Goal: Communication & Community: Answer question/provide support

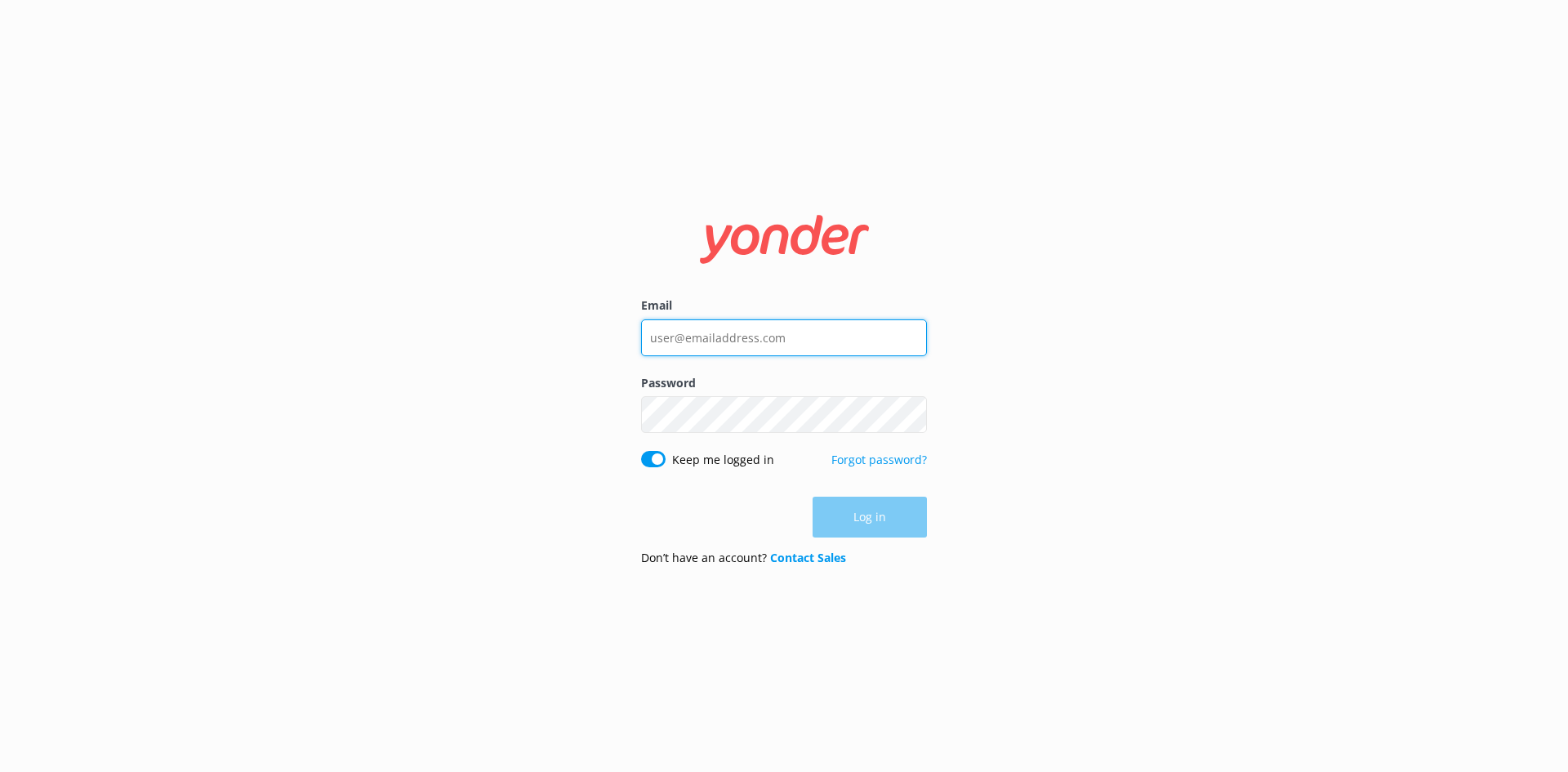
type input "reservations@whalewatch.co.nz"
click at [865, 509] on div "Log in" at bounding box center [784, 518] width 286 height 41
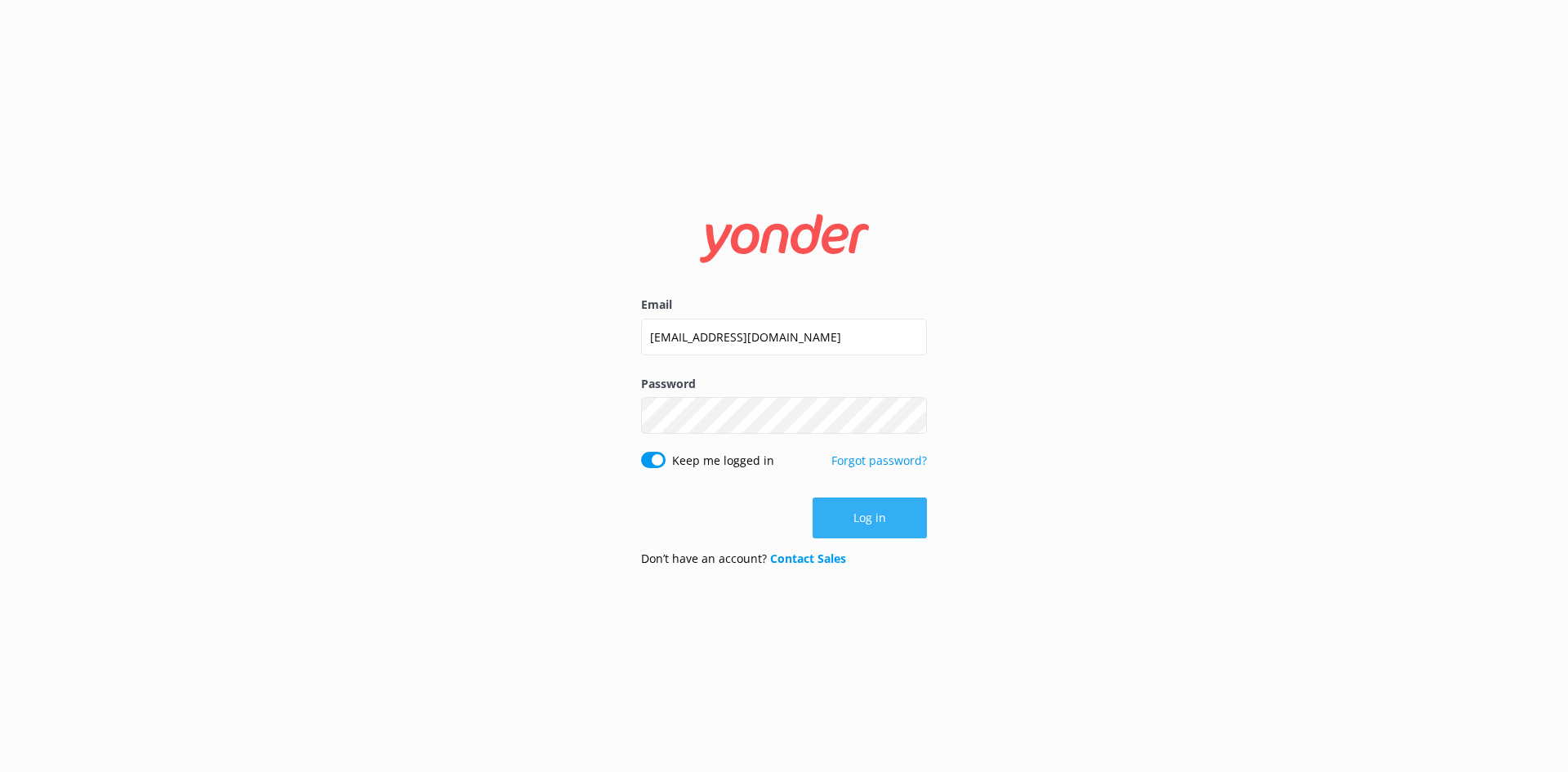
click at [860, 524] on button "Log in" at bounding box center [869, 518] width 114 height 41
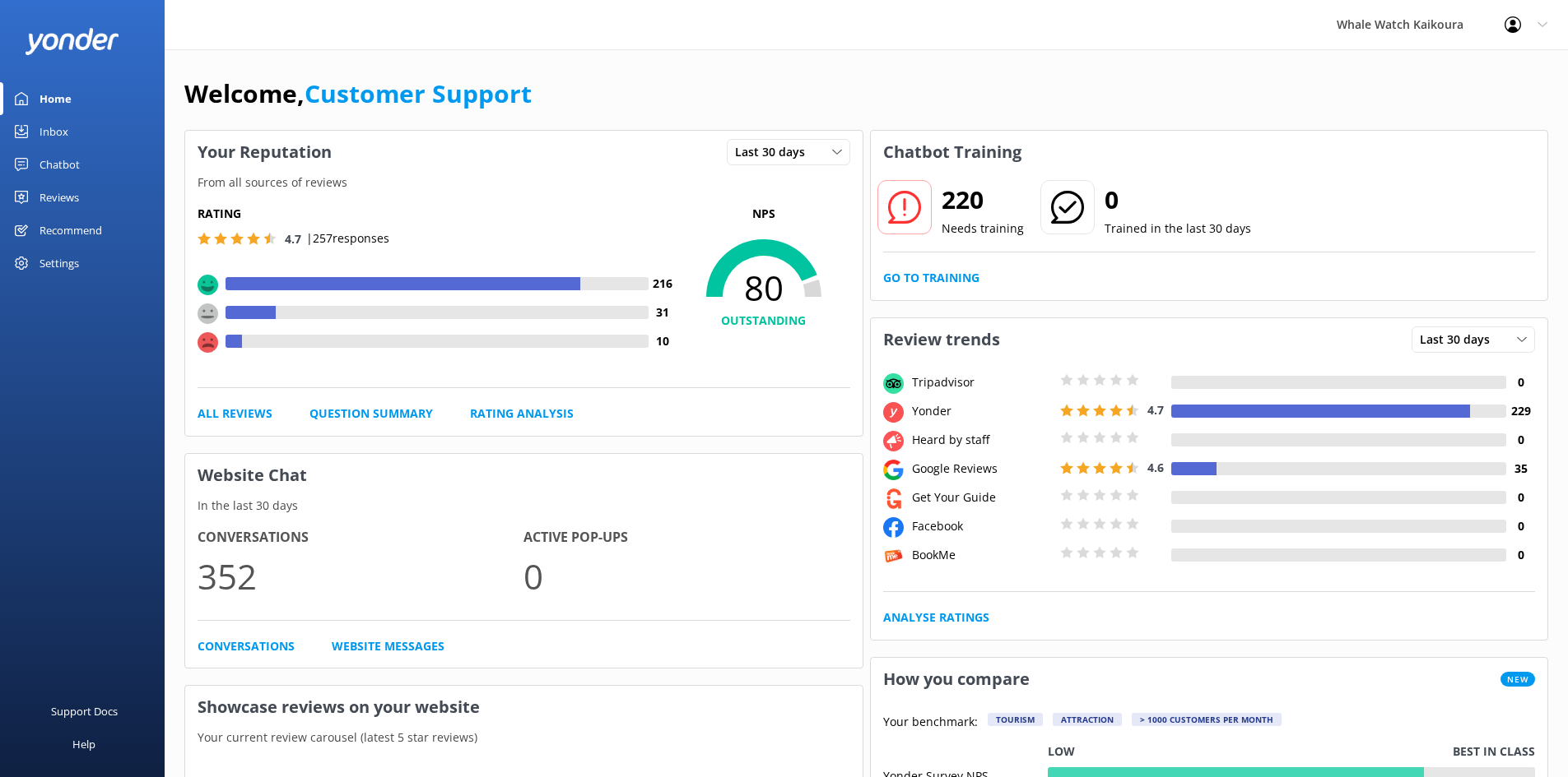
click at [51, 121] on div "Inbox" at bounding box center [54, 131] width 29 height 33
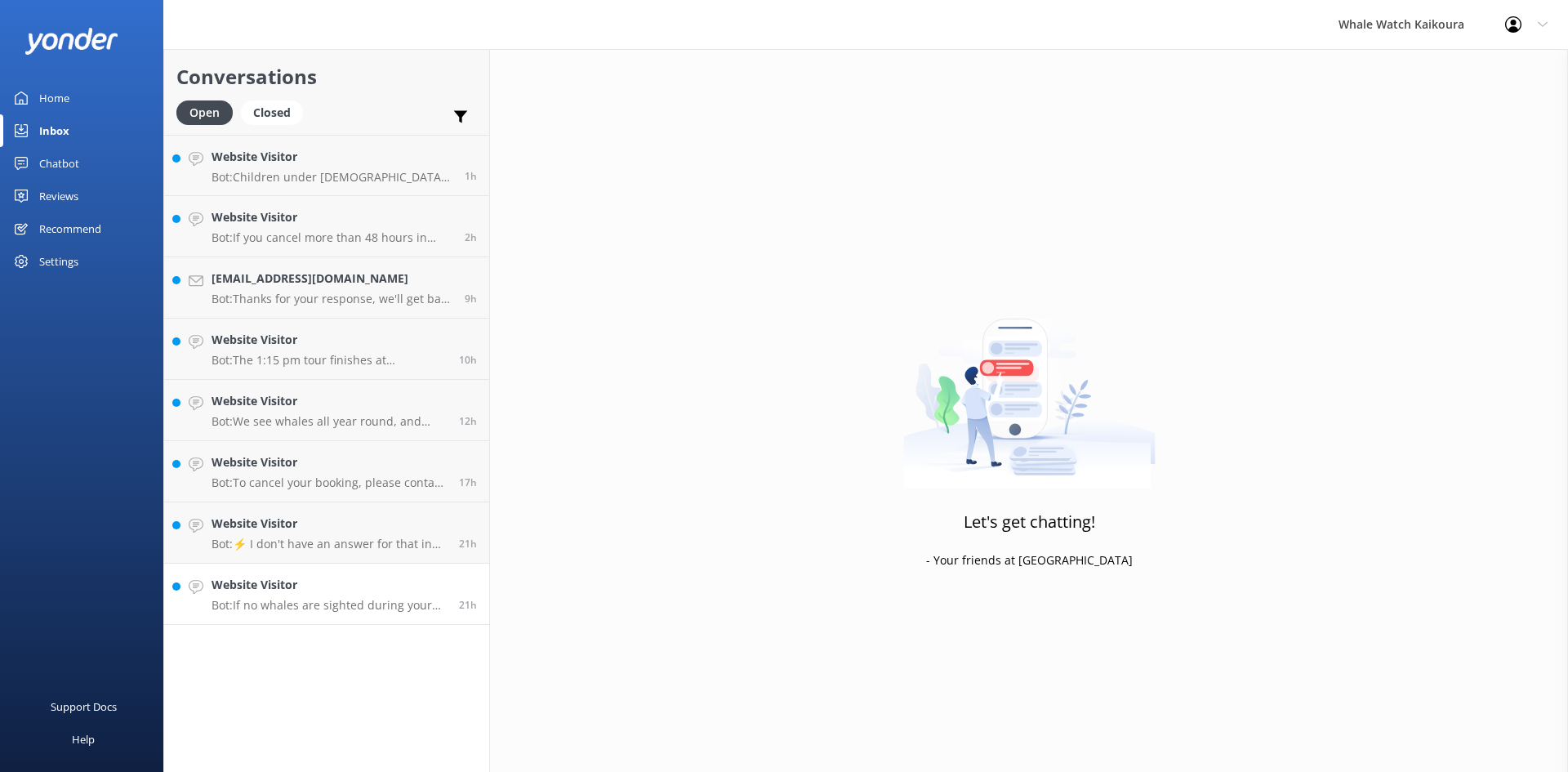
click at [303, 601] on p "Bot: If no whales are sighted during your tour, an 80% fare refund is offered." at bounding box center [328, 605] width 235 height 14
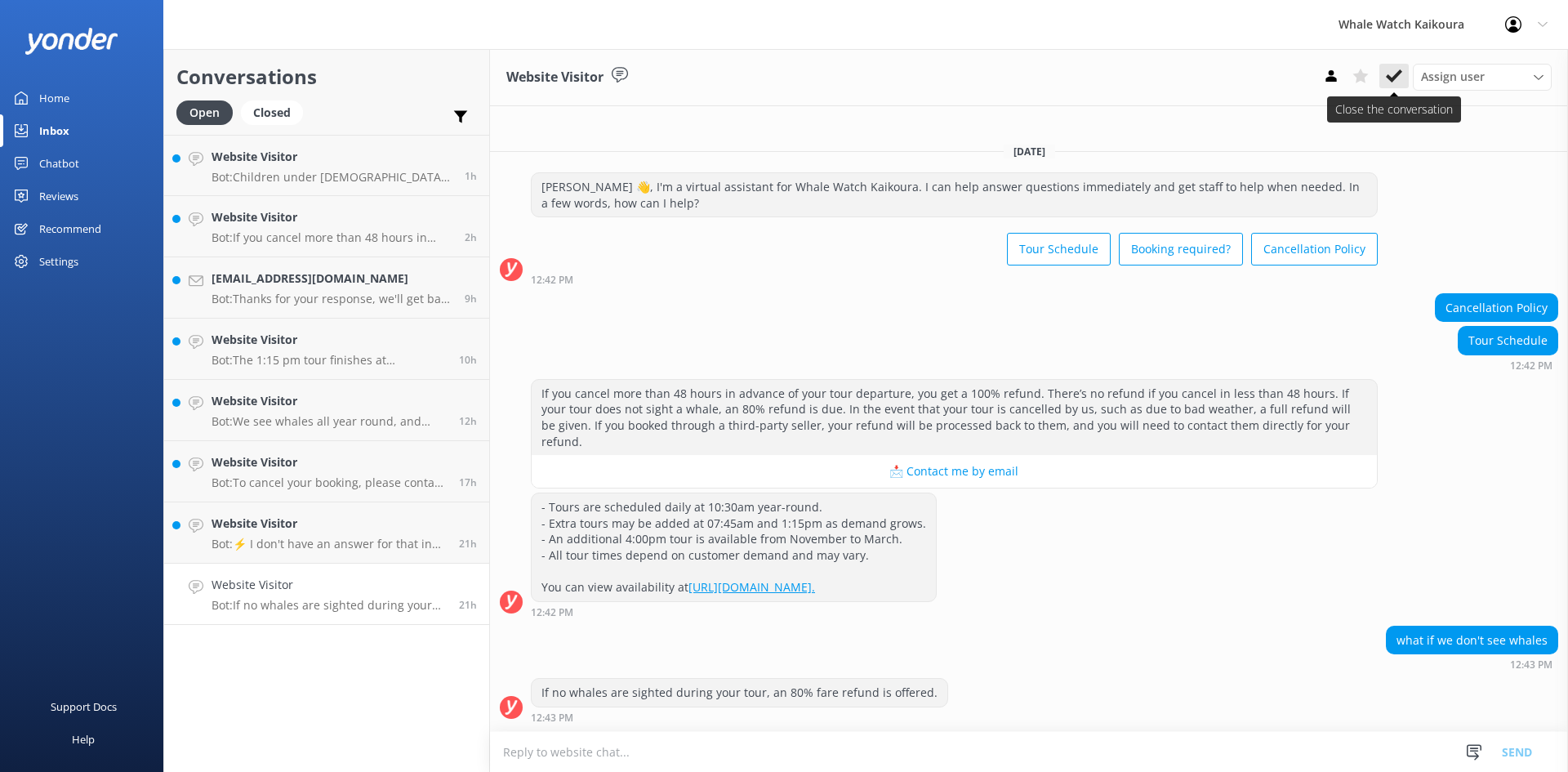
click at [1391, 83] on icon at bounding box center [1393, 76] width 16 height 16
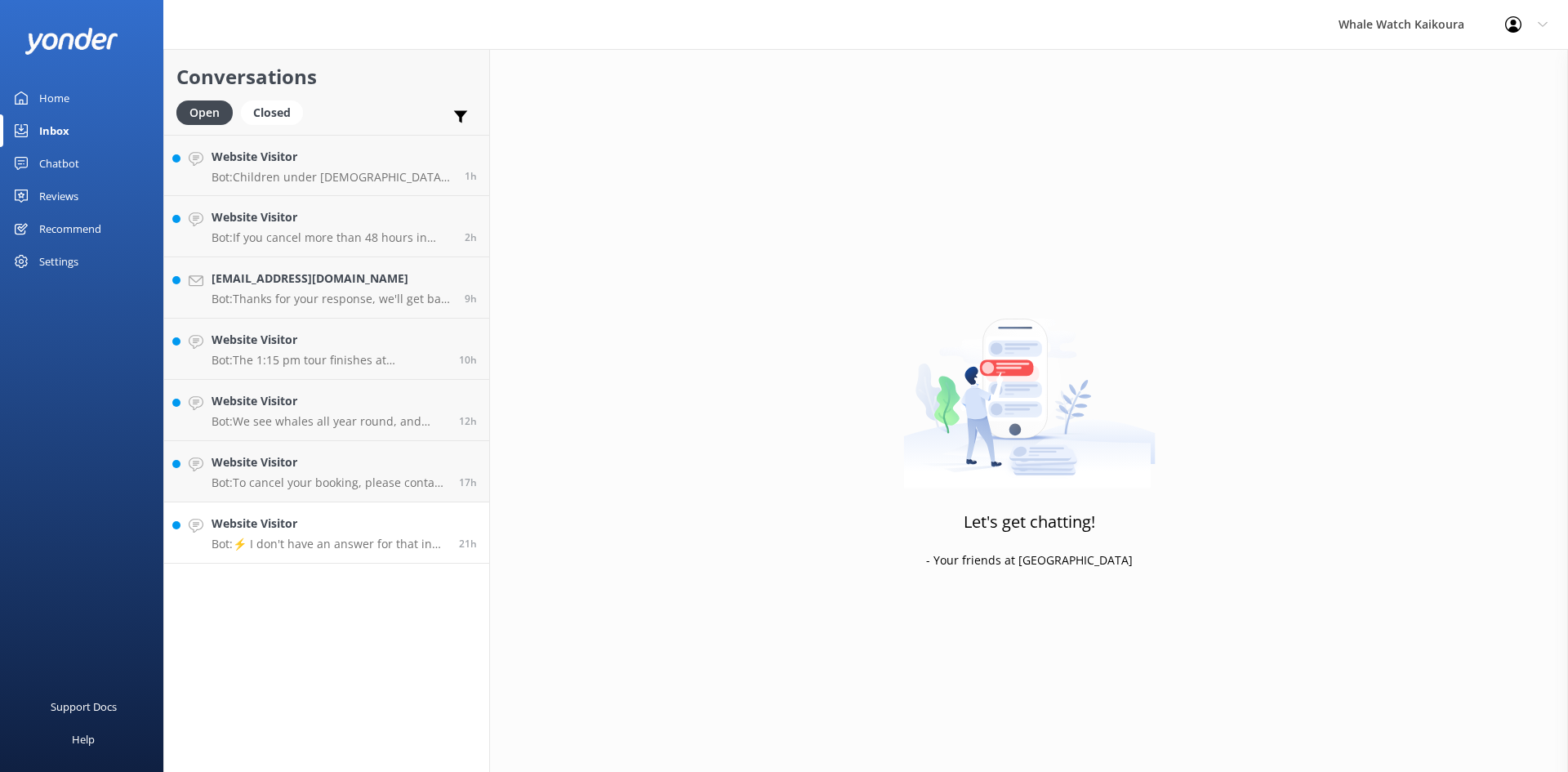
click at [321, 540] on p "Bot: ⚡ I don't have an answer for that in my knowledge base. Please try and rep…" at bounding box center [328, 543] width 235 height 14
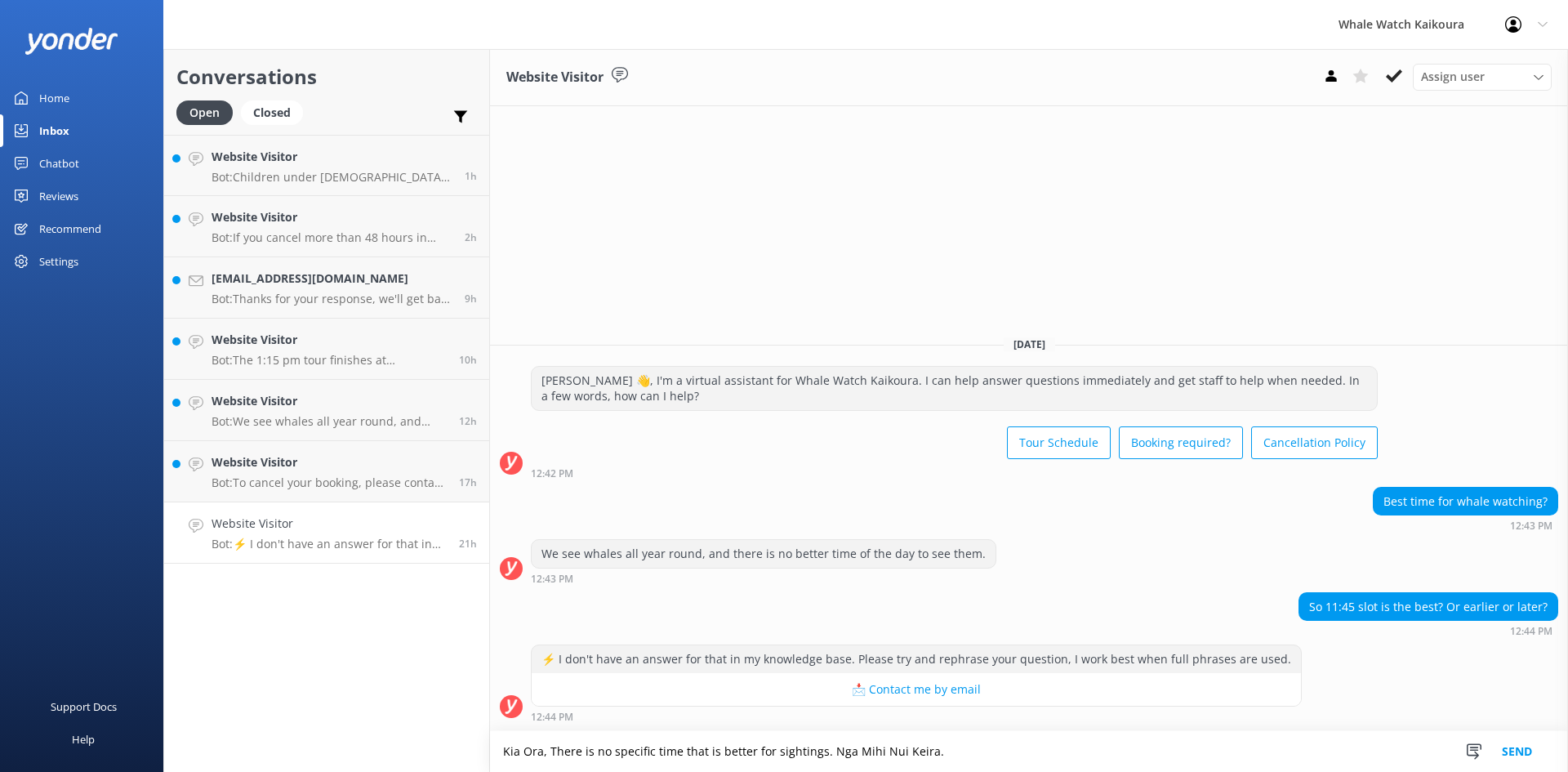
type textarea "Kia Ora, There is no specific time that is better for sightings. Nga Mihi Nui K…"
click at [1519, 745] on button "Send" at bounding box center [1517, 752] width 61 height 41
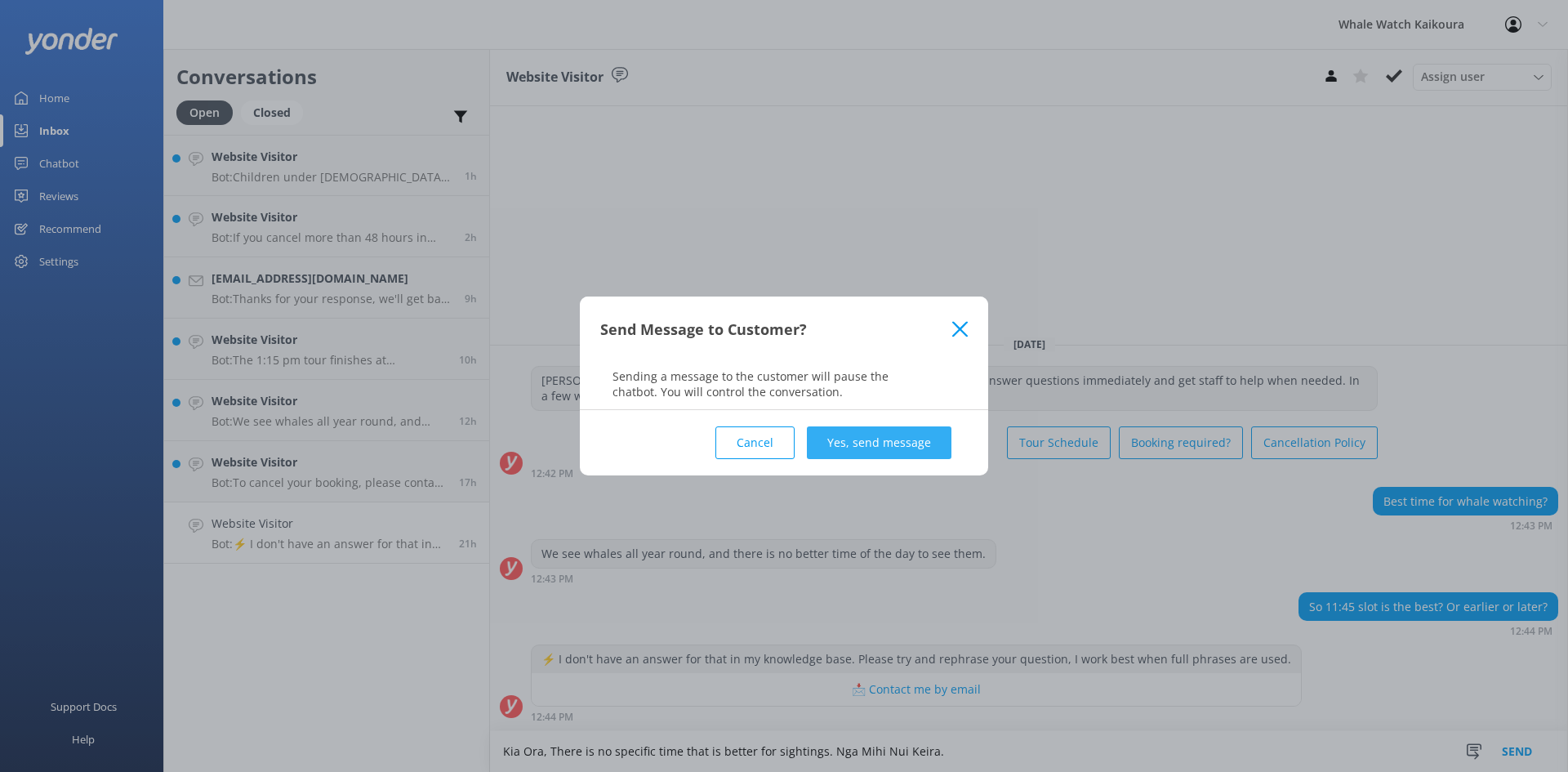
click at [884, 441] on button "Yes, send message" at bounding box center [879, 443] width 145 height 33
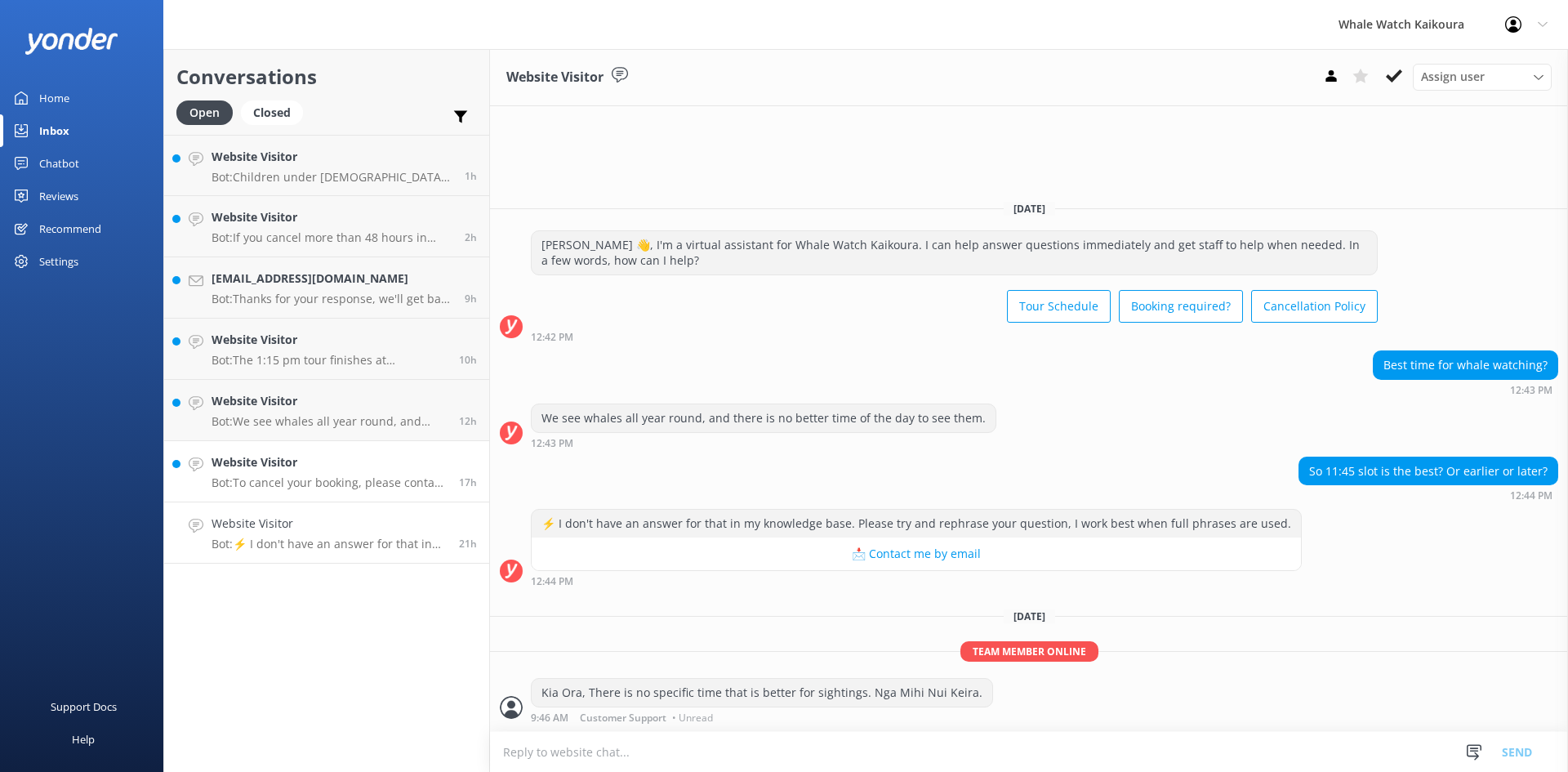
click at [390, 489] on p "Bot: To cancel your booking, please contact us directly at 03 319 6767 or email…" at bounding box center [328, 482] width 235 height 14
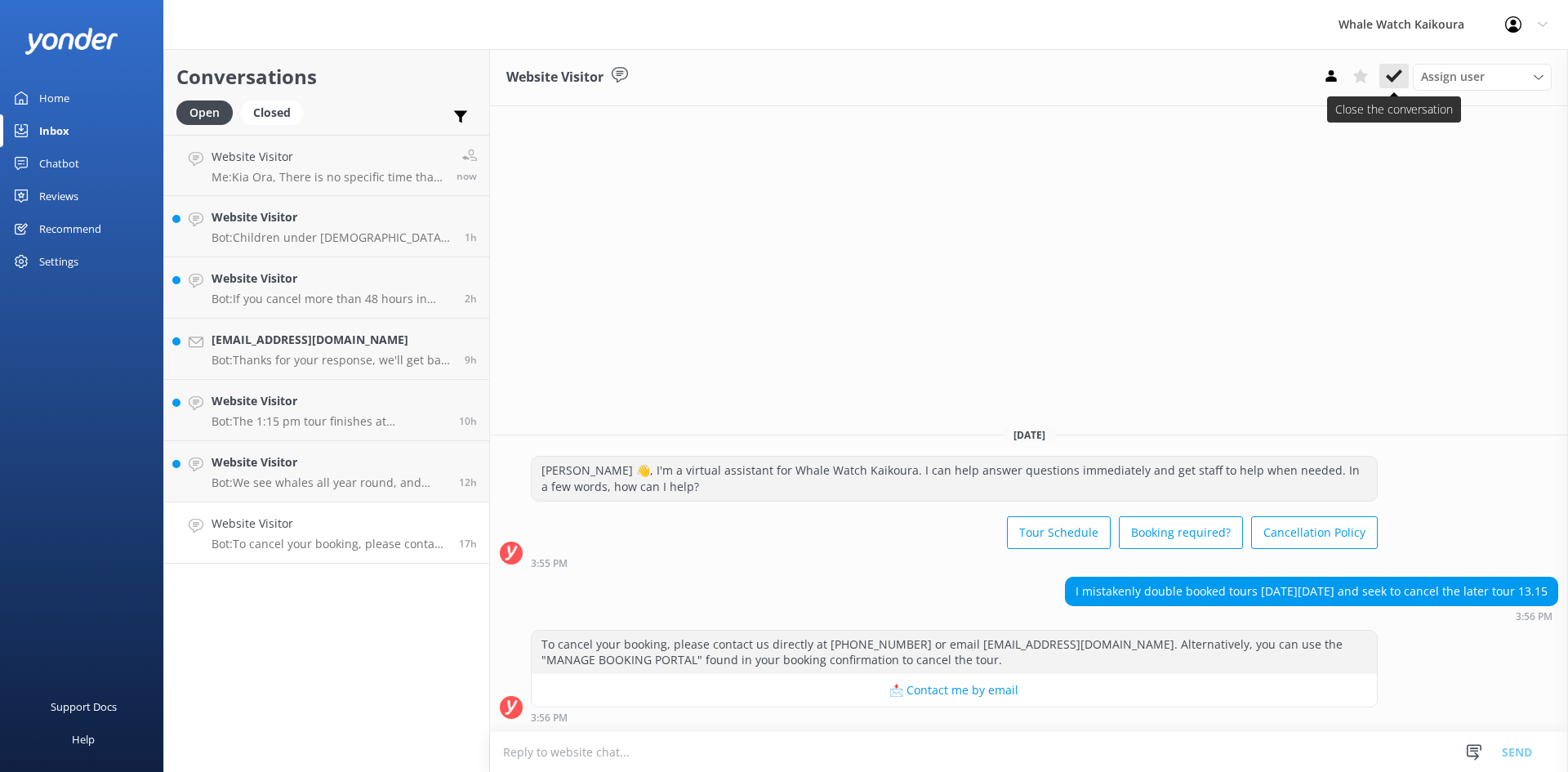
click at [1399, 69] on icon at bounding box center [1393, 76] width 16 height 16
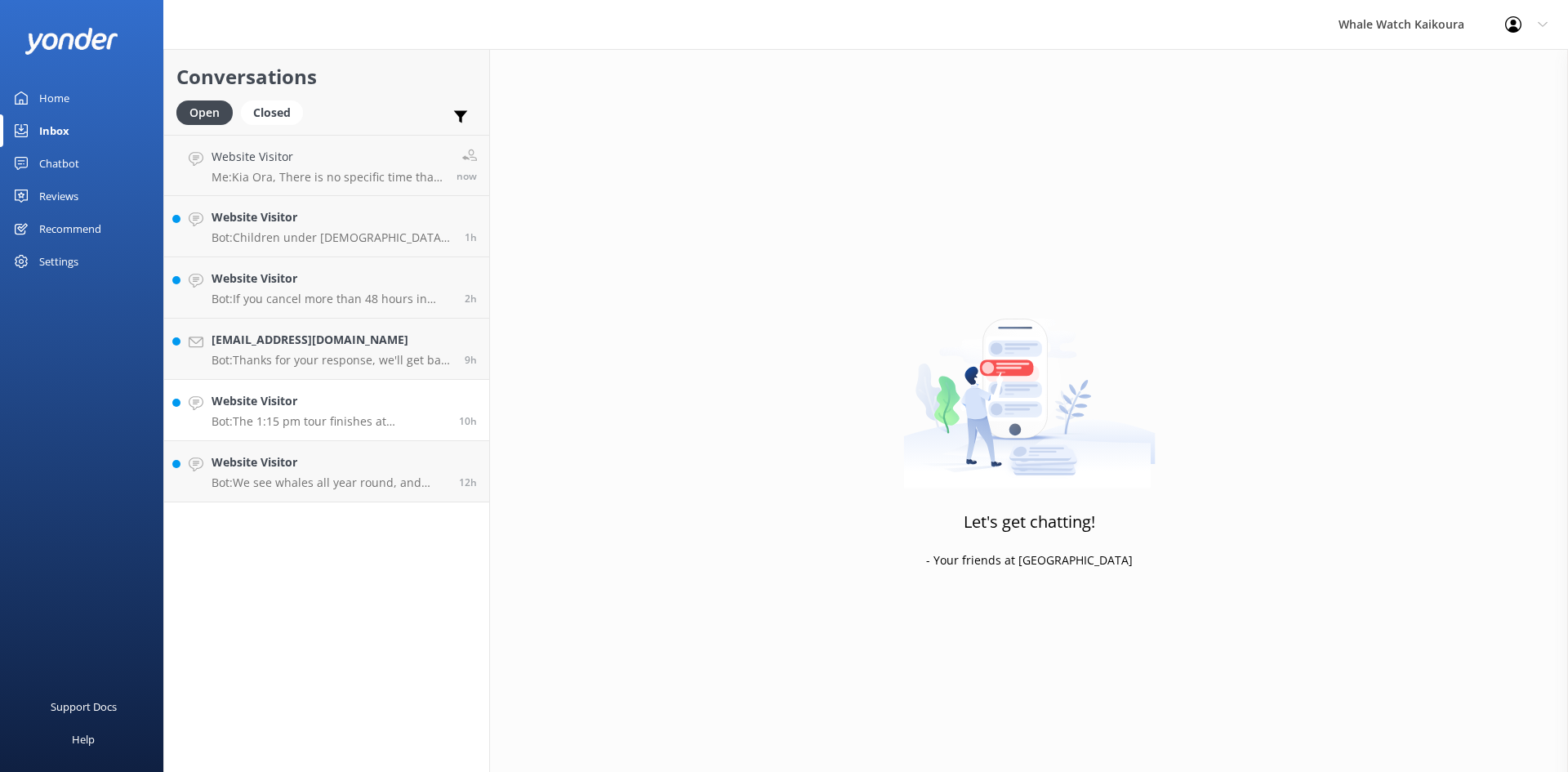
click at [295, 421] on p "Bot: The 1:15 pm tour finishes at approximately 4:30 pm." at bounding box center [328, 422] width 235 height 14
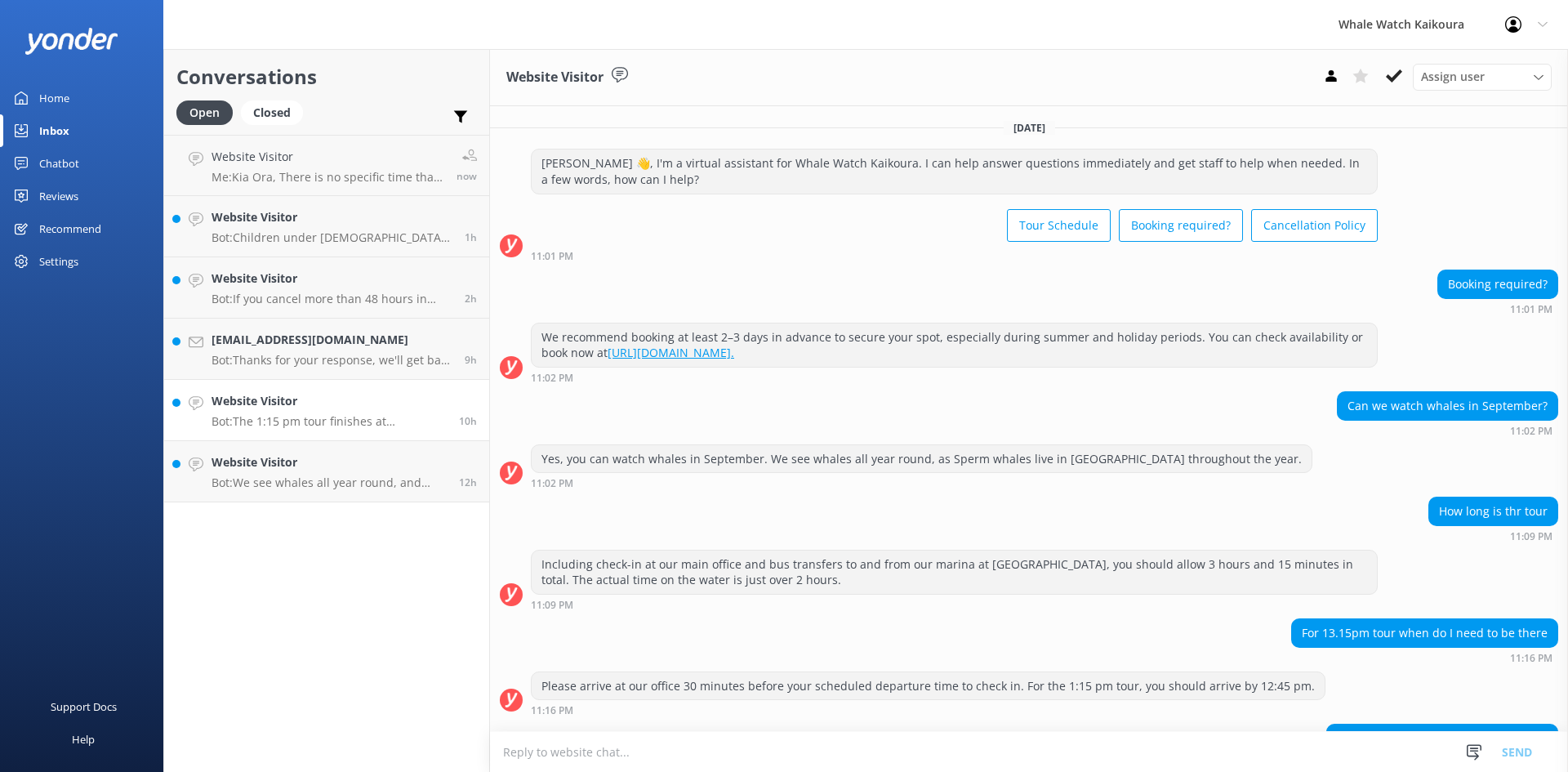
scroll to position [98, 0]
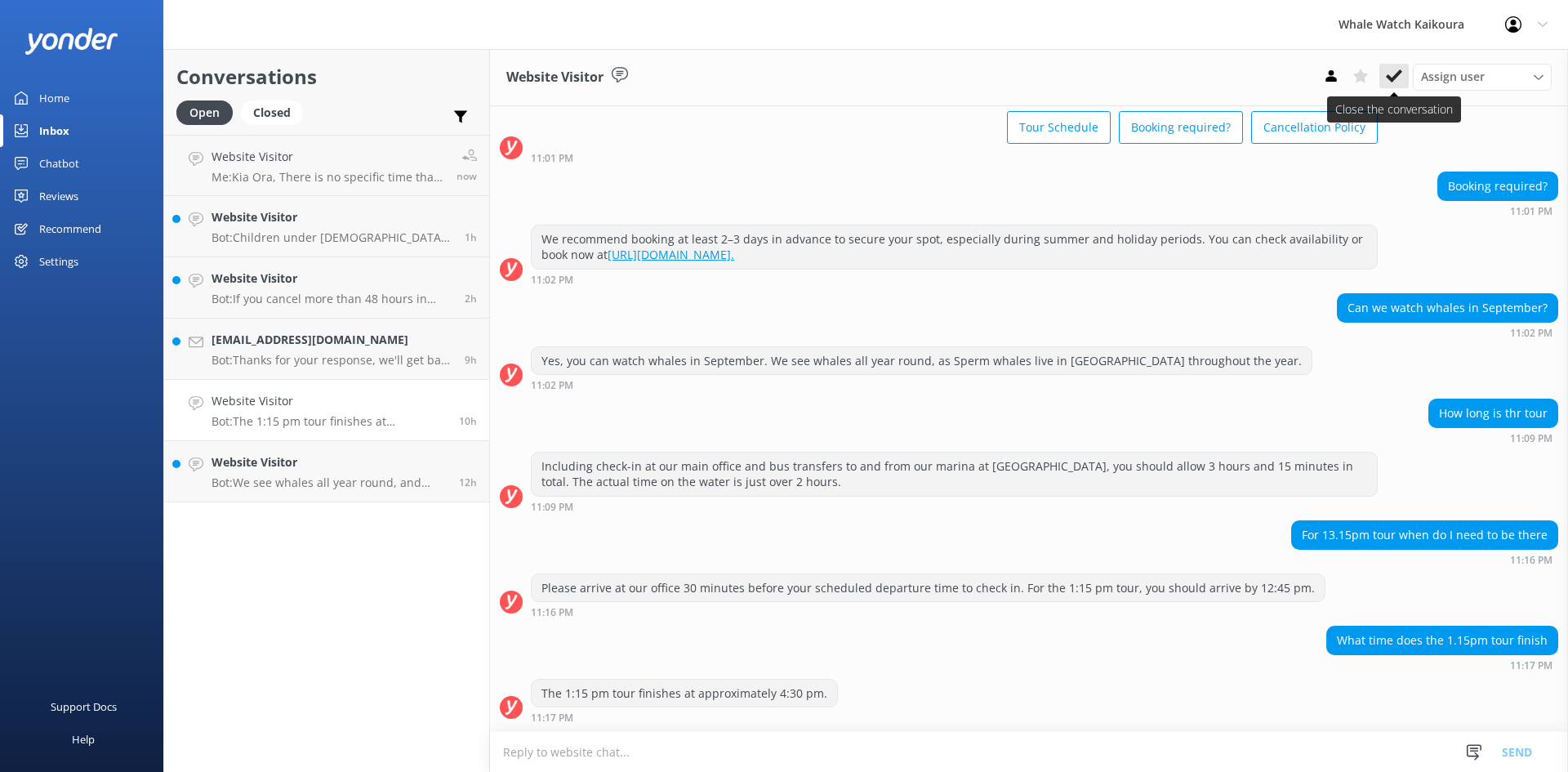
click at [1387, 77] on use at bounding box center [1393, 76] width 16 height 13
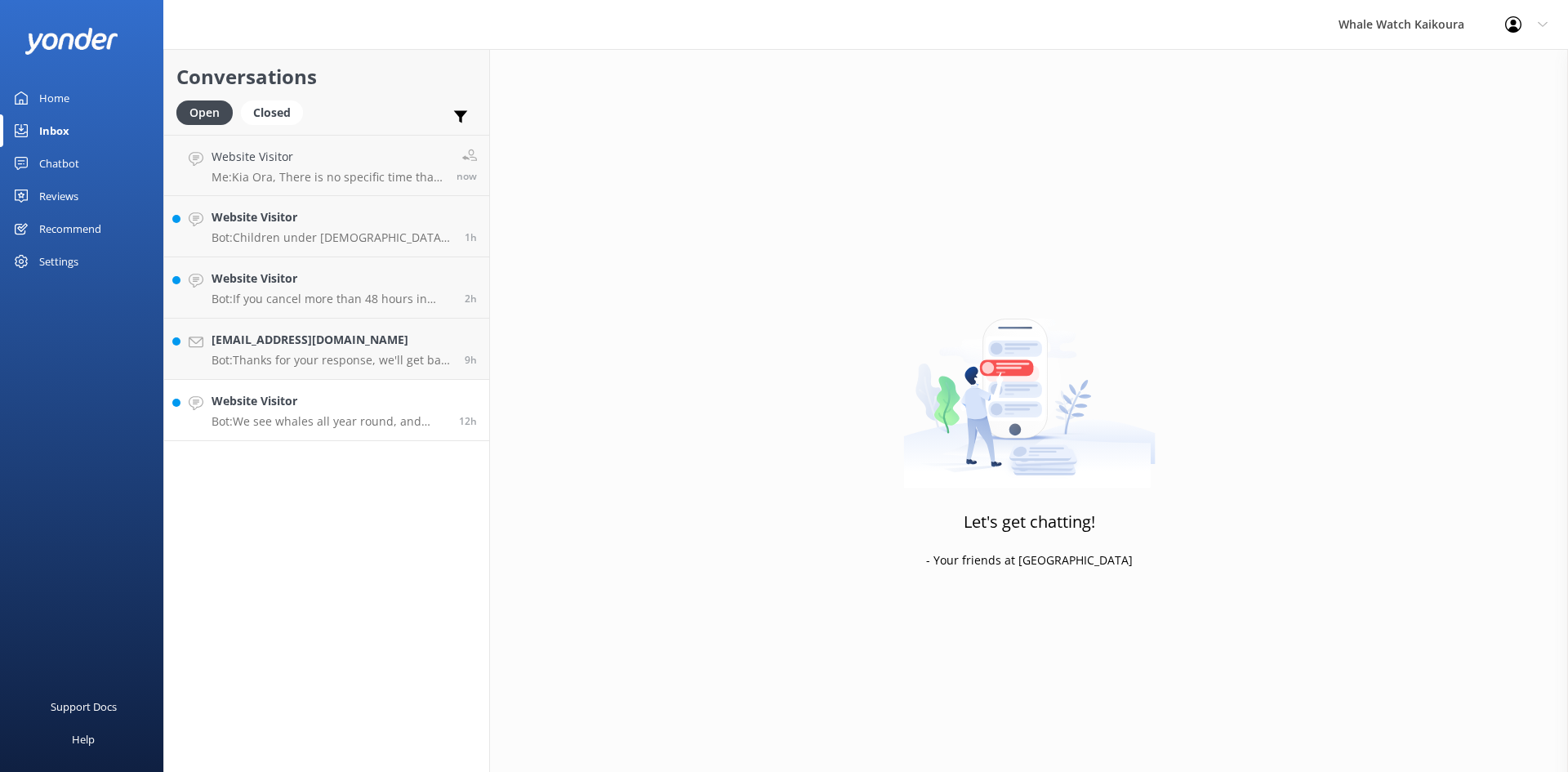
click at [339, 440] on link "Website Visitor Bot: We see whales all year round, and there is no better time …" at bounding box center [326, 411] width 325 height 61
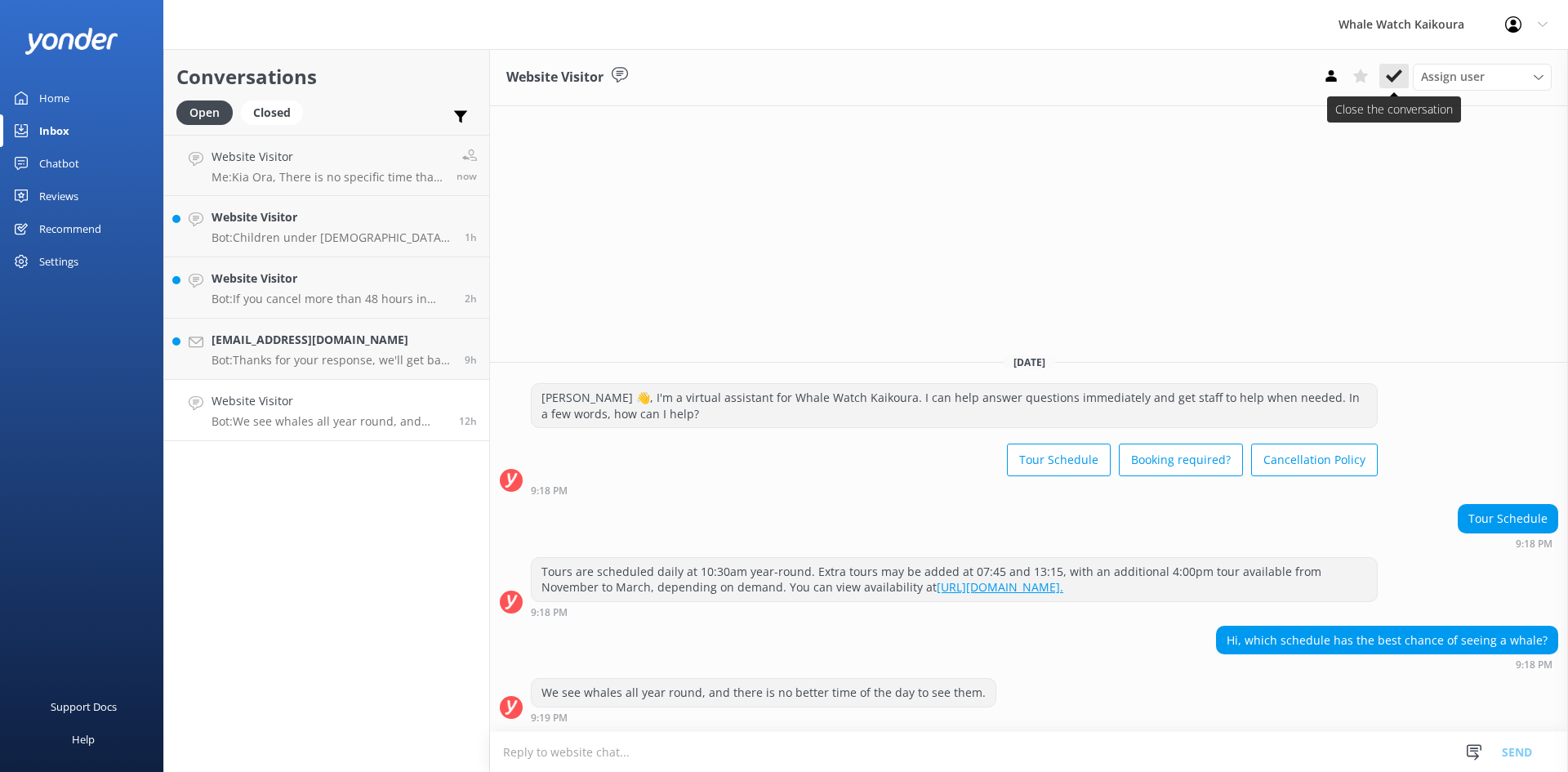
click at [1388, 70] on icon at bounding box center [1393, 76] width 16 height 16
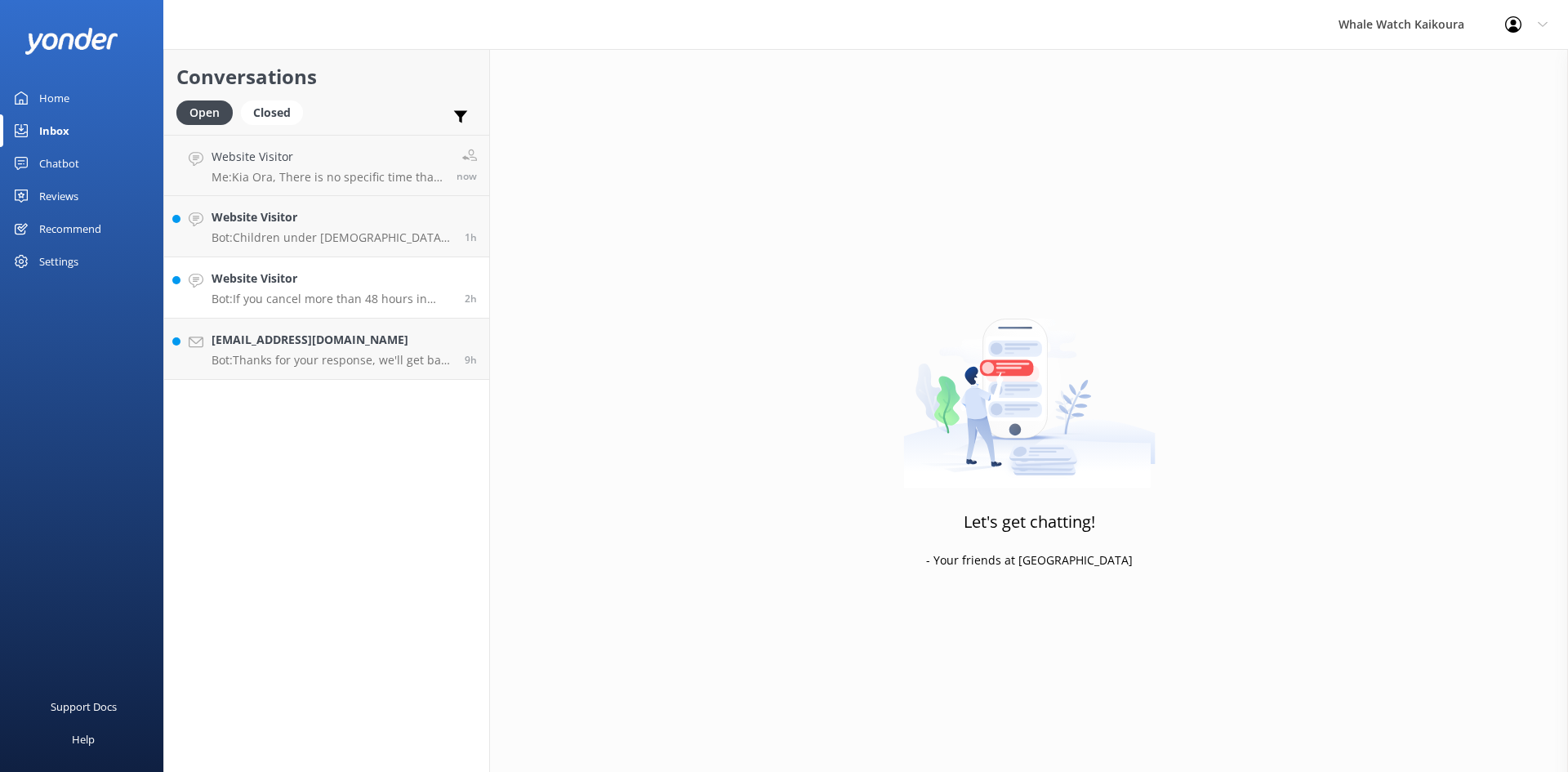
click at [311, 289] on div "Website Visitor Bot: If you cancel more than 48 hours in advance of your tour d…" at bounding box center [331, 287] width 241 height 36
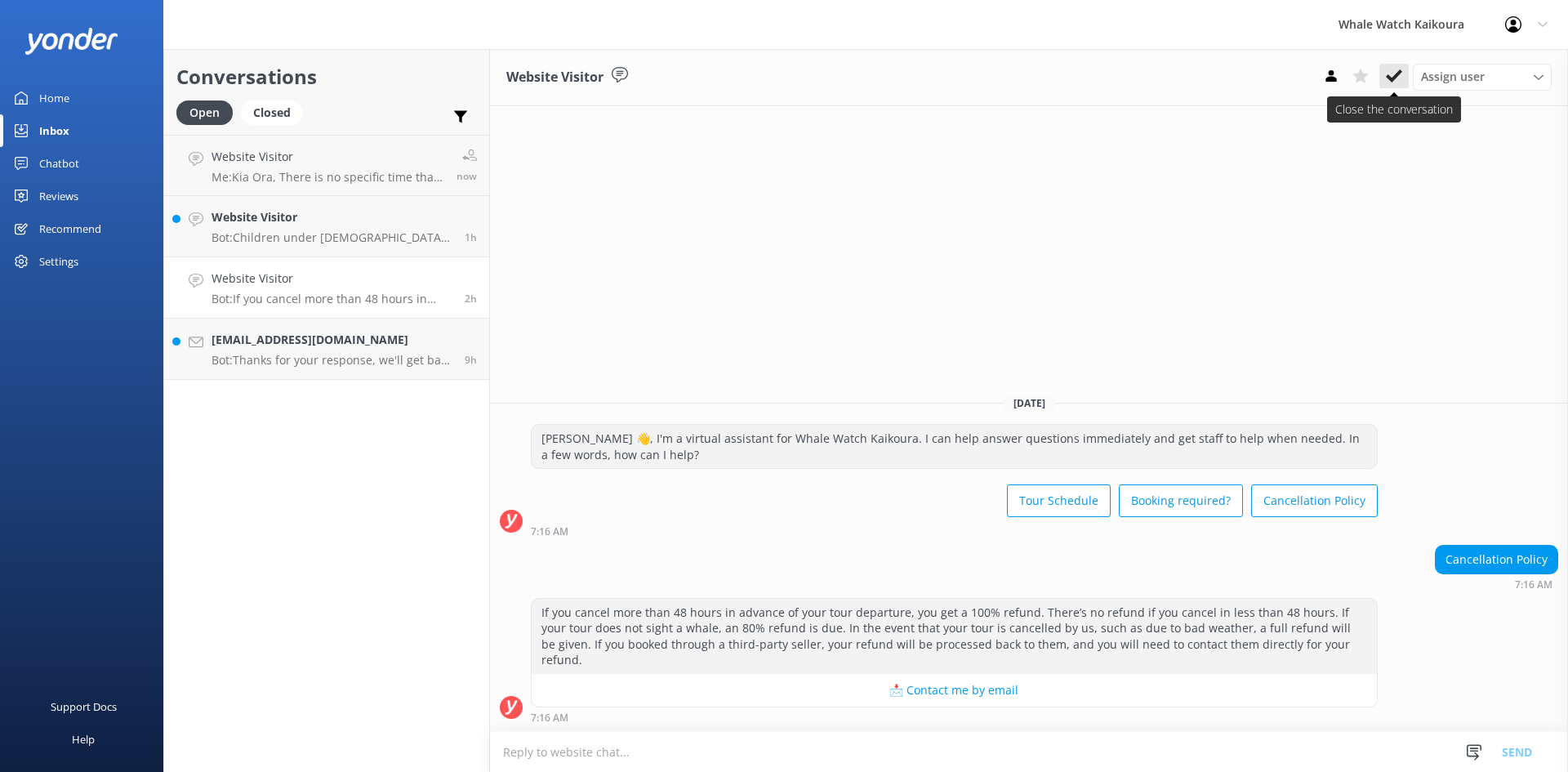
click at [1397, 76] on use at bounding box center [1393, 76] width 16 height 13
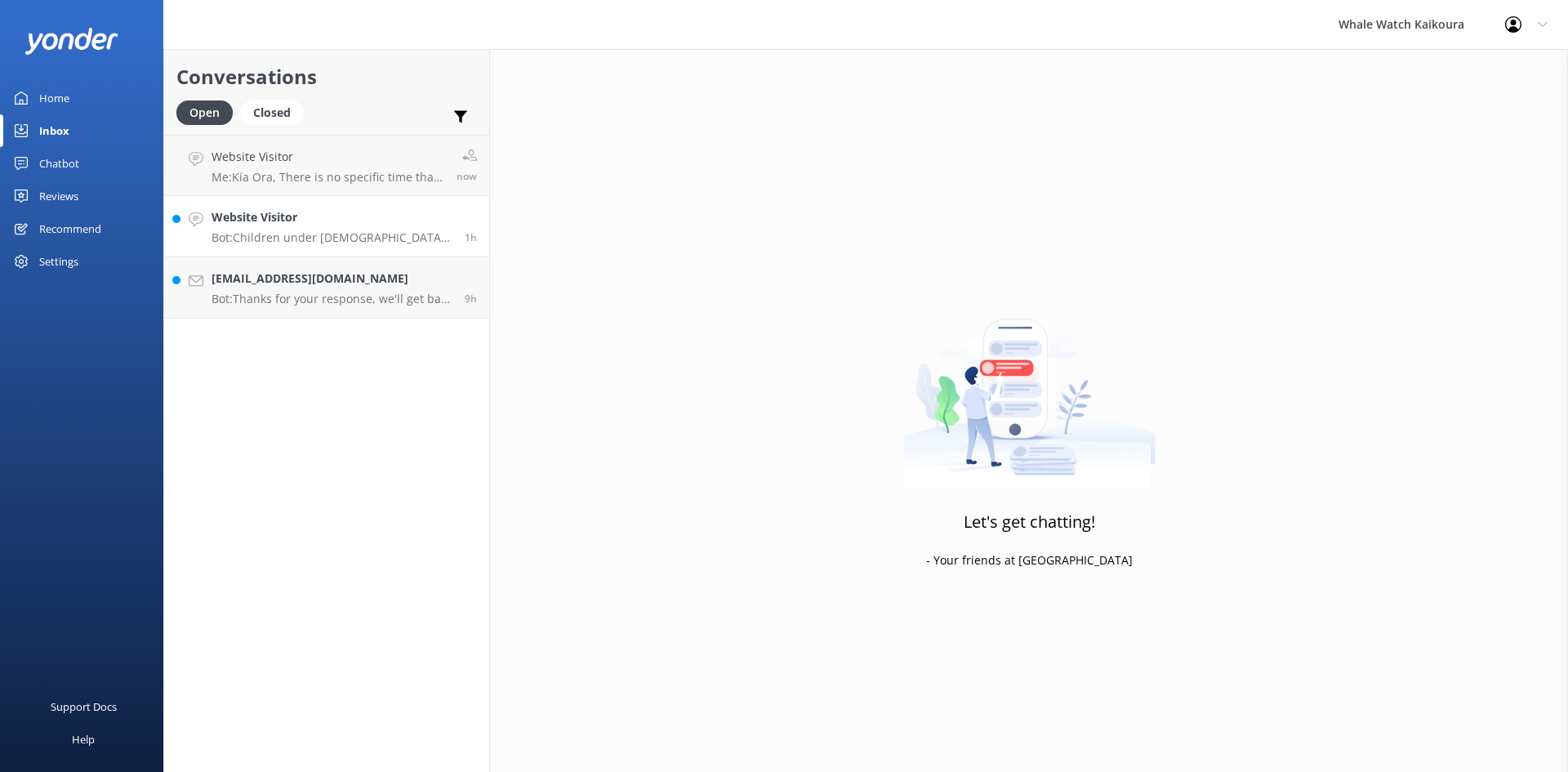
click at [375, 241] on p "Bot: Children under 3 years old are not permitted on our tours. In some cases, …" at bounding box center [331, 237] width 241 height 14
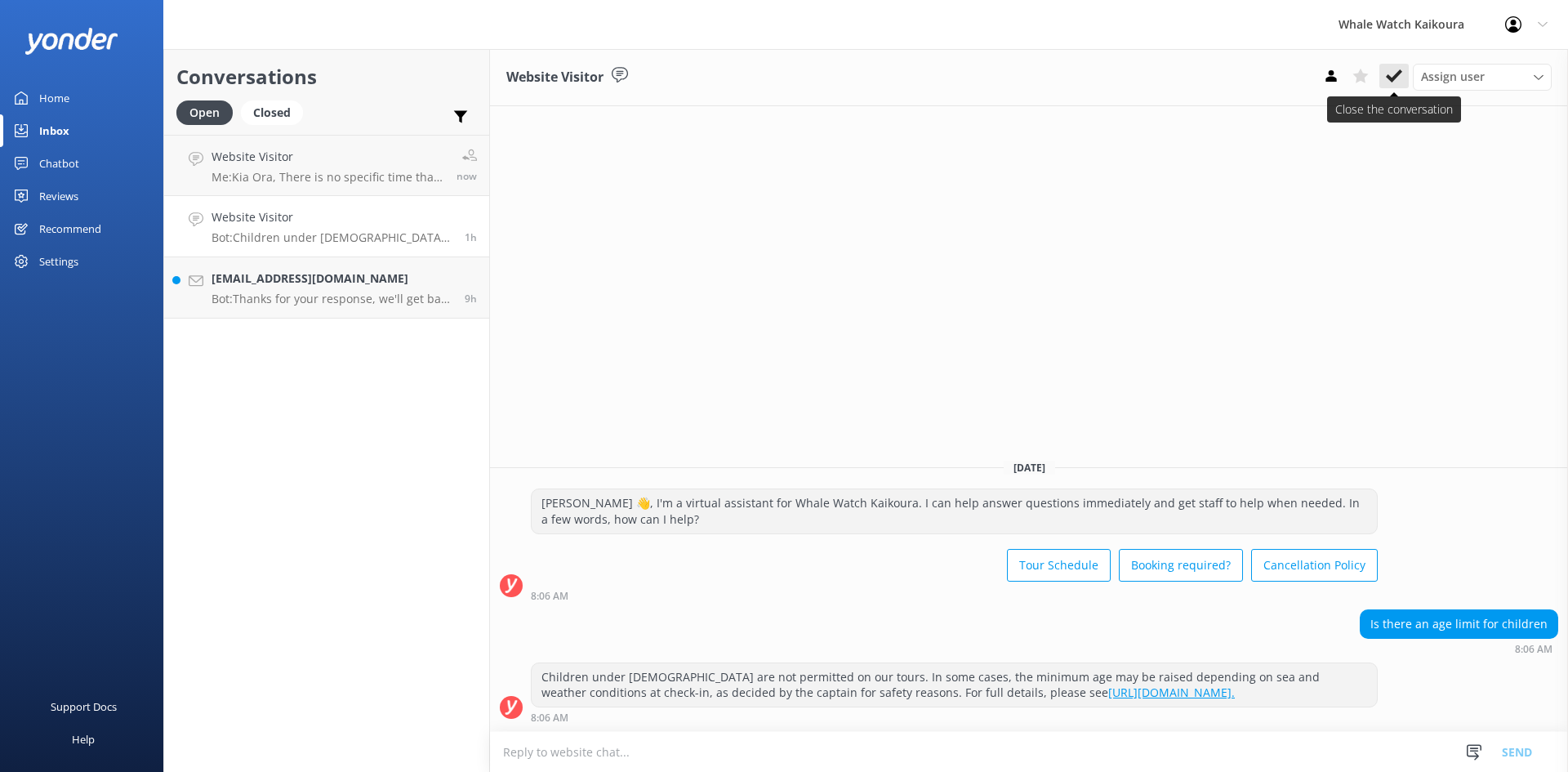
click at [1402, 78] on button at bounding box center [1394, 76] width 30 height 25
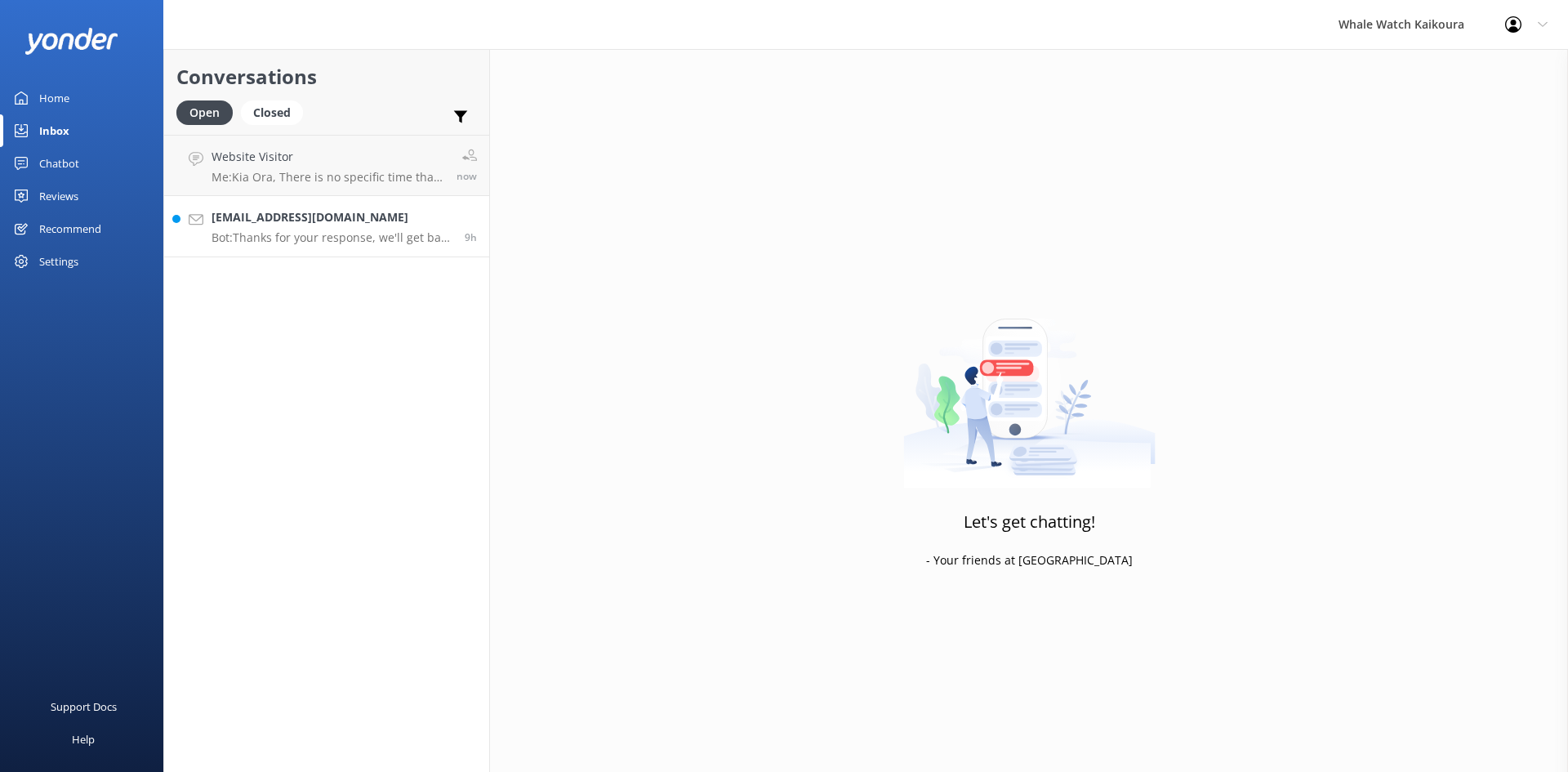
click at [294, 222] on h4 "[EMAIL_ADDRESS][DOMAIN_NAME]" at bounding box center [331, 217] width 241 height 18
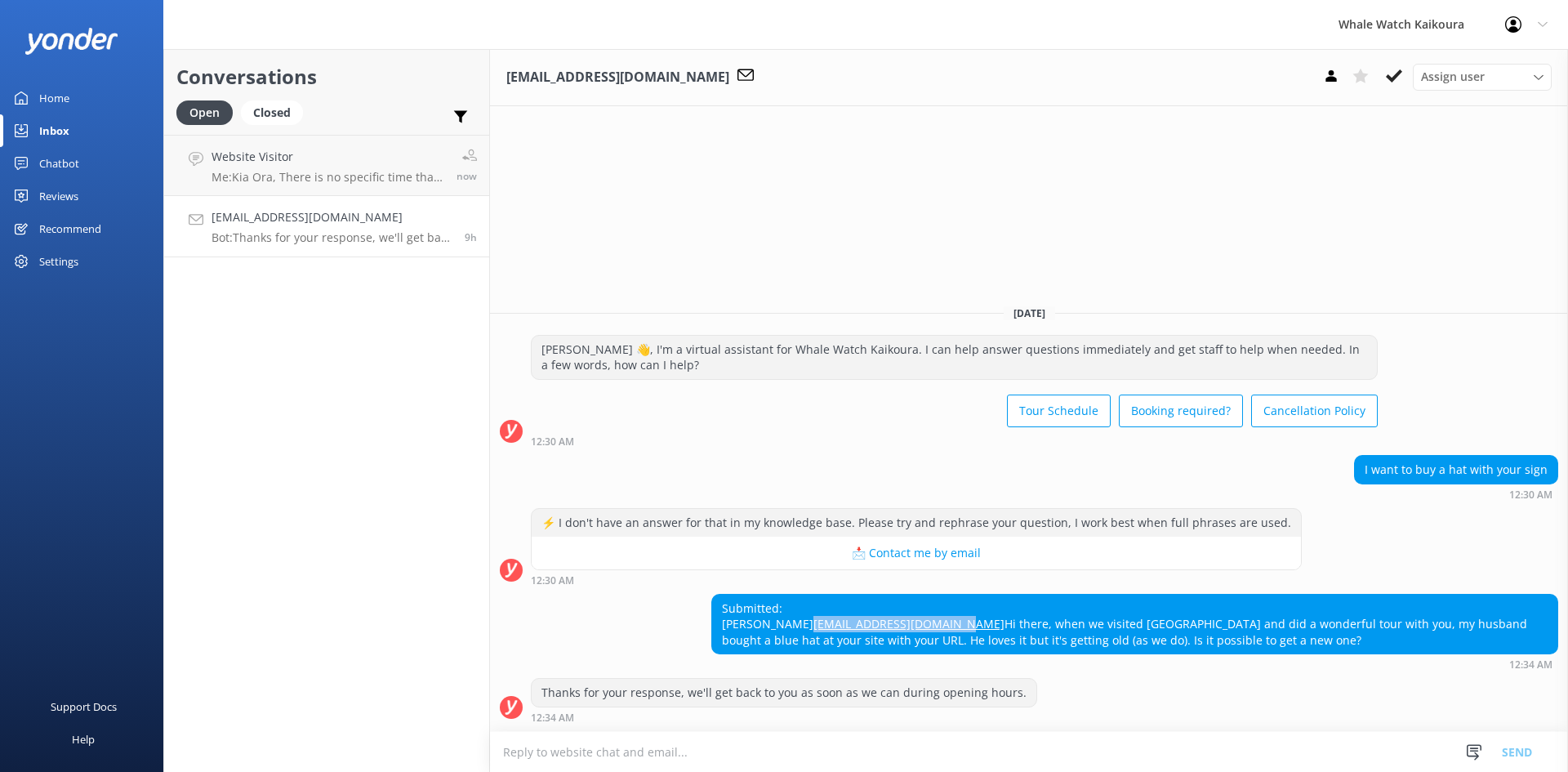
drag, startPoint x: 888, startPoint y: 610, endPoint x: 722, endPoint y: 608, distance: 166.0
click at [722, 608] on div "Submitted: Christa Didovic christa_didovic@yahoo.de Hi there, when we visited N…" at bounding box center [1134, 625] width 845 height 60
copy link "[EMAIL_ADDRESS][DOMAIN_NAME]"
click at [386, 229] on div "[PERSON_NAME][EMAIL_ADDRESS][DOMAIN_NAME] Bot: Thanks for your response, we'll …" at bounding box center [331, 226] width 241 height 36
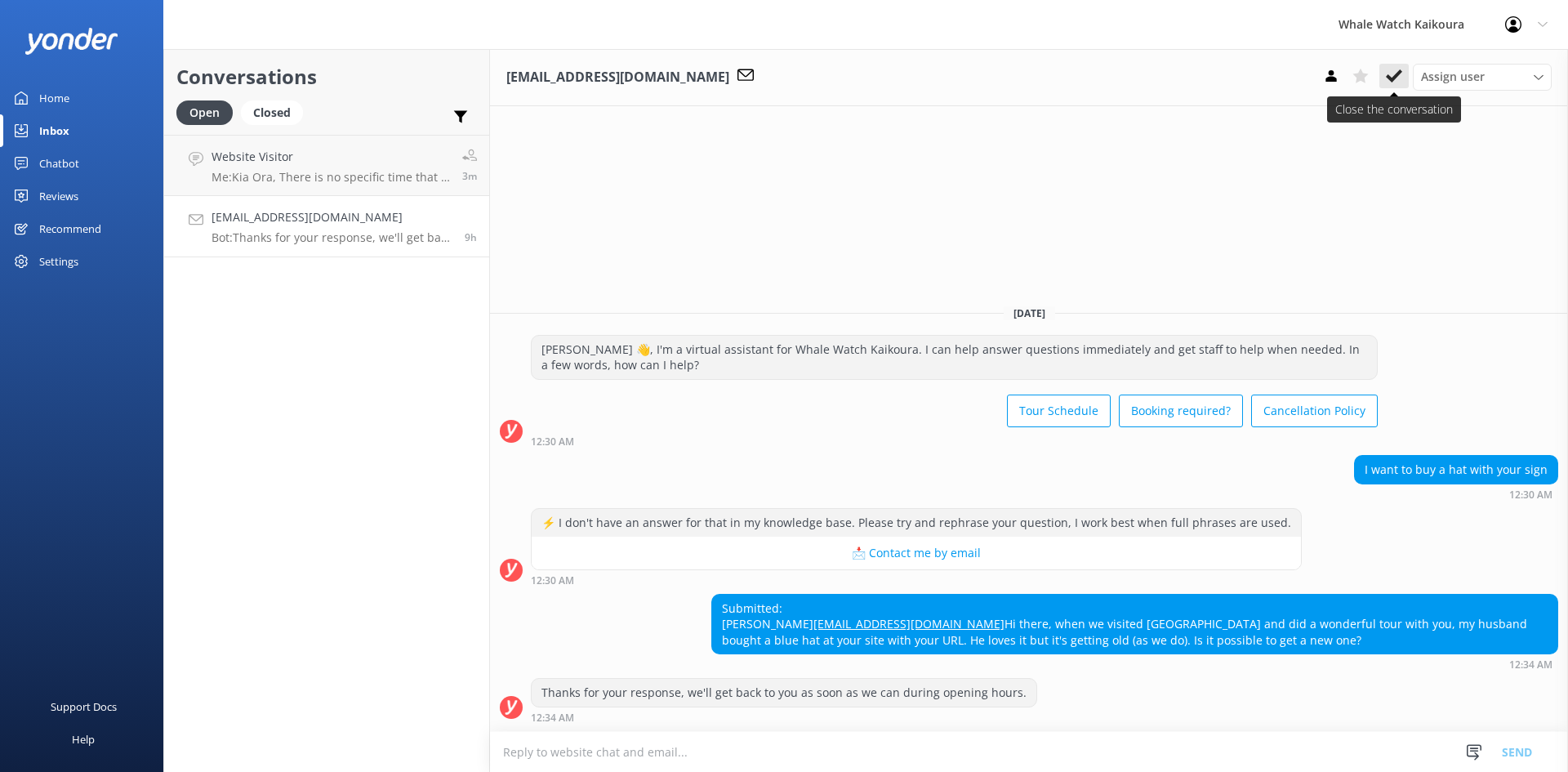
click at [1404, 72] on button at bounding box center [1394, 76] width 30 height 25
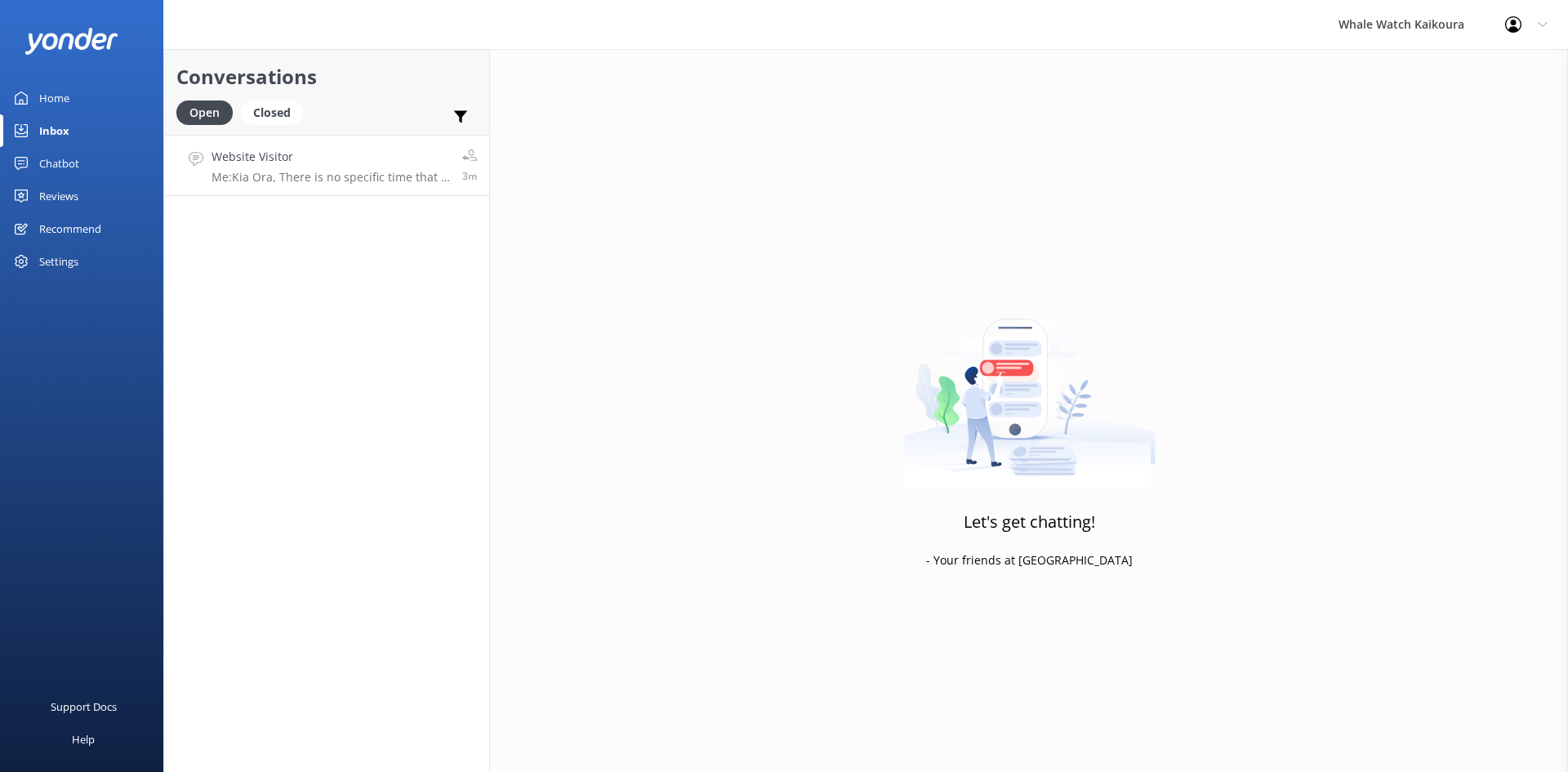
click at [420, 167] on div "Website Visitor Me: Kia Ora, There is no specific time that is better for sight…" at bounding box center [330, 165] width 239 height 36
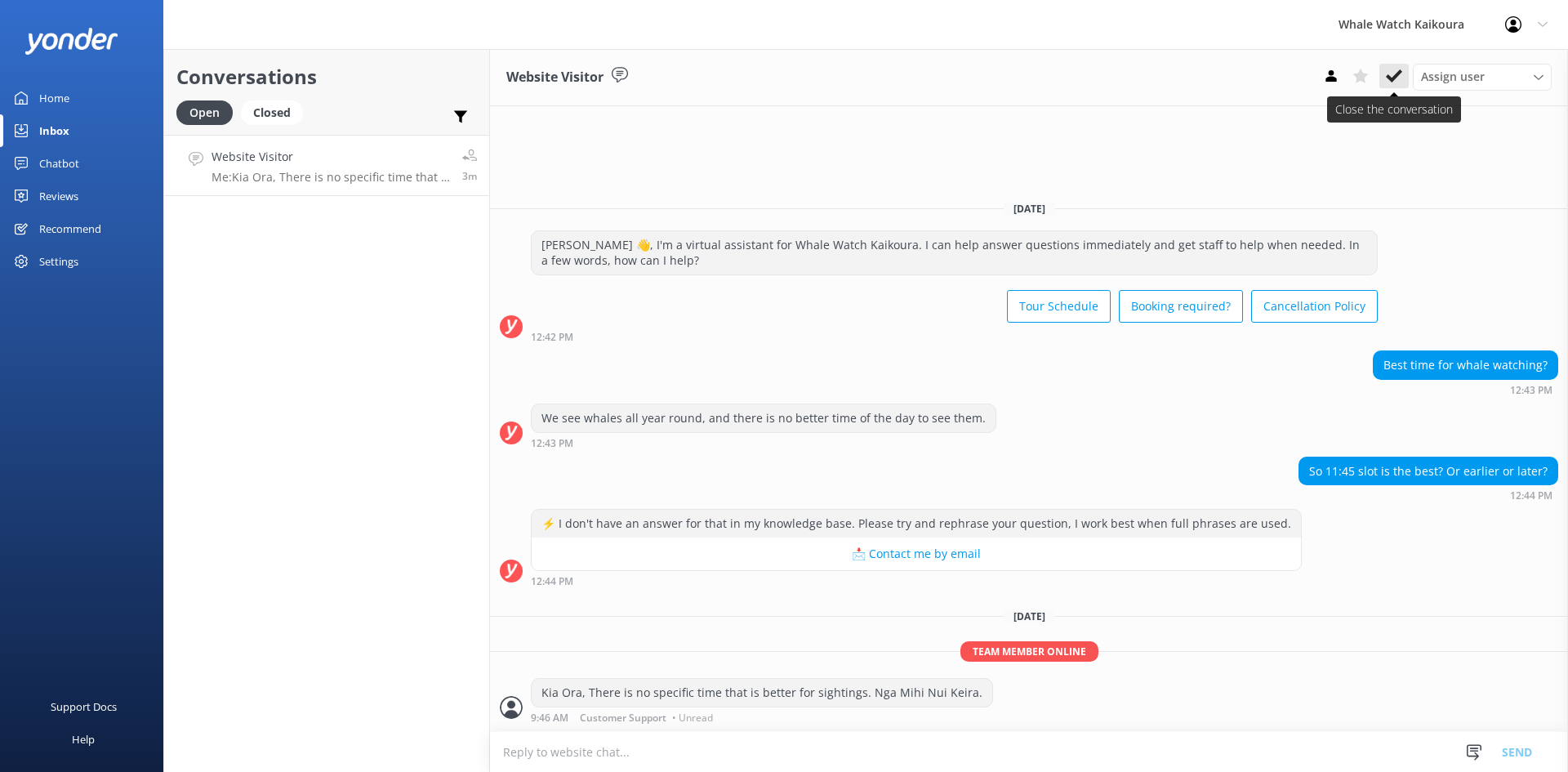
click at [1396, 76] on use at bounding box center [1393, 76] width 16 height 13
